Goal: Task Accomplishment & Management: Manage account settings

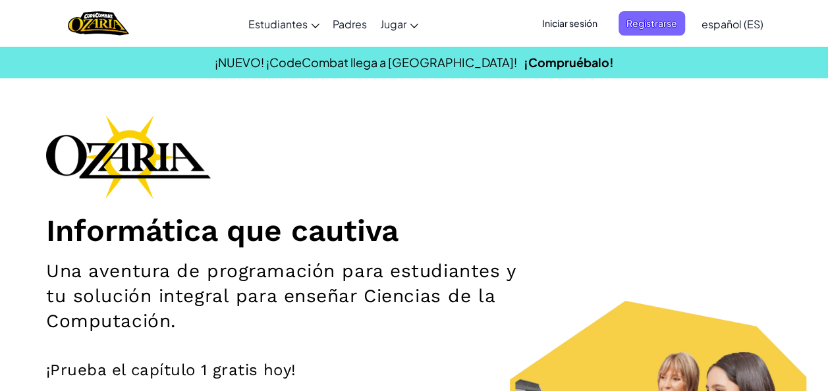
click at [577, 15] on span "Iniciar sesión" at bounding box center [569, 23] width 71 height 24
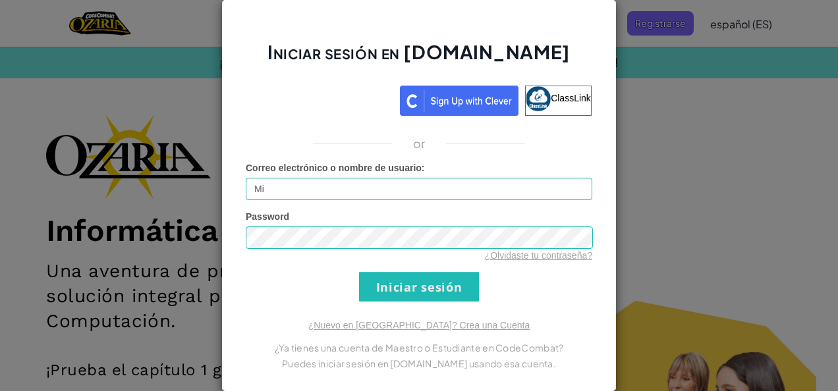
type input "M"
click at [316, 188] on input "Correo electrónico o nombre de usuario :" at bounding box center [419, 189] width 347 height 22
click at [324, 180] on input "IanSALDIERNA" at bounding box center [419, 189] width 347 height 22
type input "[PERSON_NAME]"
click at [359, 272] on input "Iniciar sesión" at bounding box center [419, 287] width 120 height 30
